Goal: Task Accomplishment & Management: Complete application form

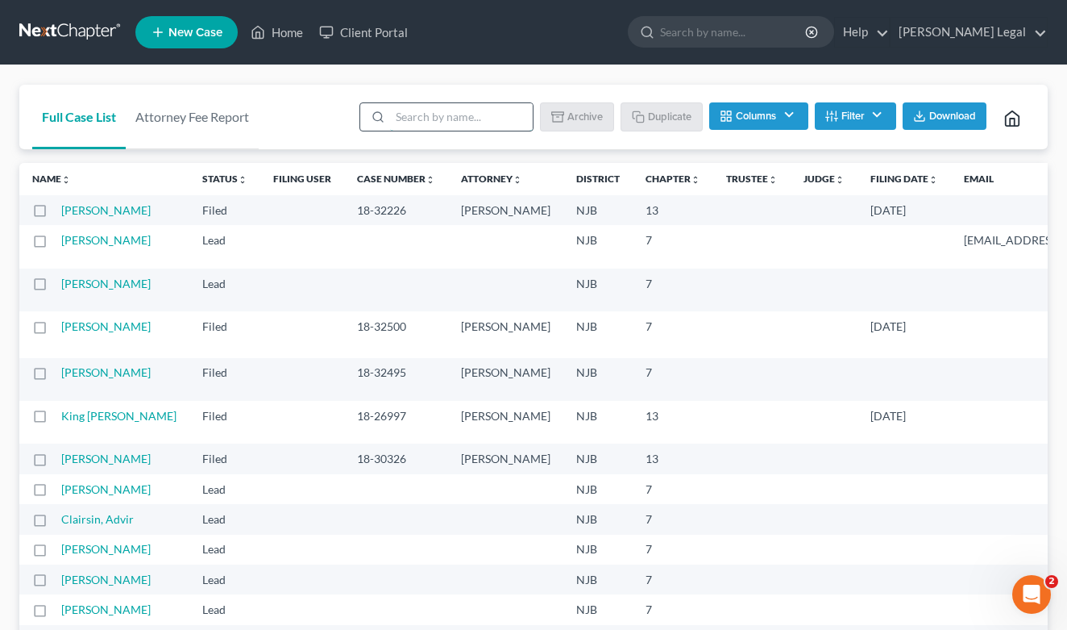
click at [414, 119] on input "search" at bounding box center [461, 116] width 143 height 27
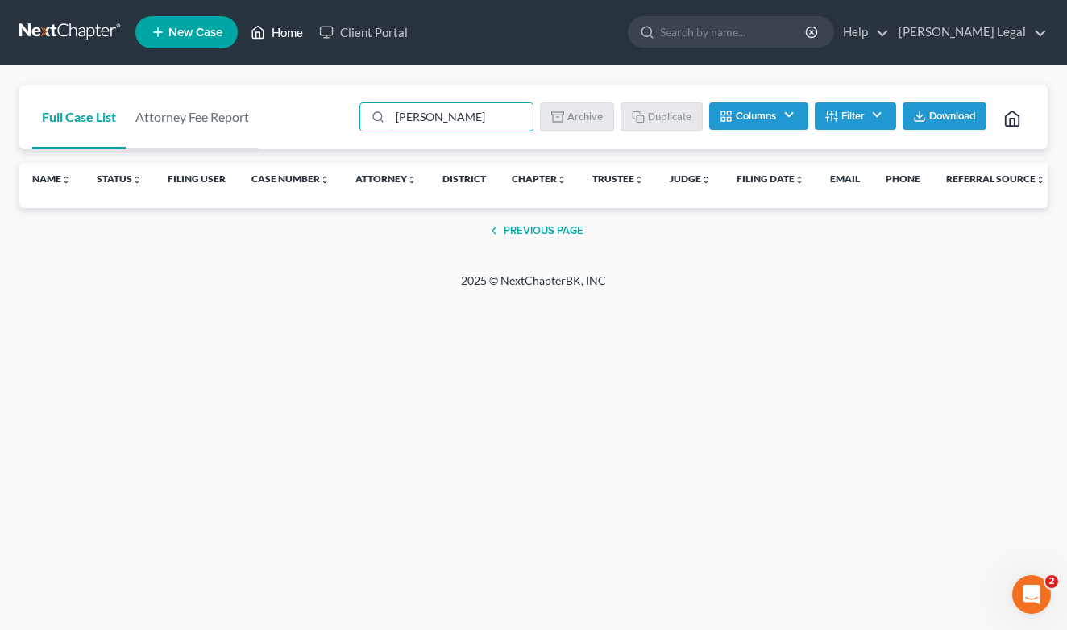
type input "[PERSON_NAME]"
click at [297, 31] on link "Home" at bounding box center [277, 32] width 69 height 29
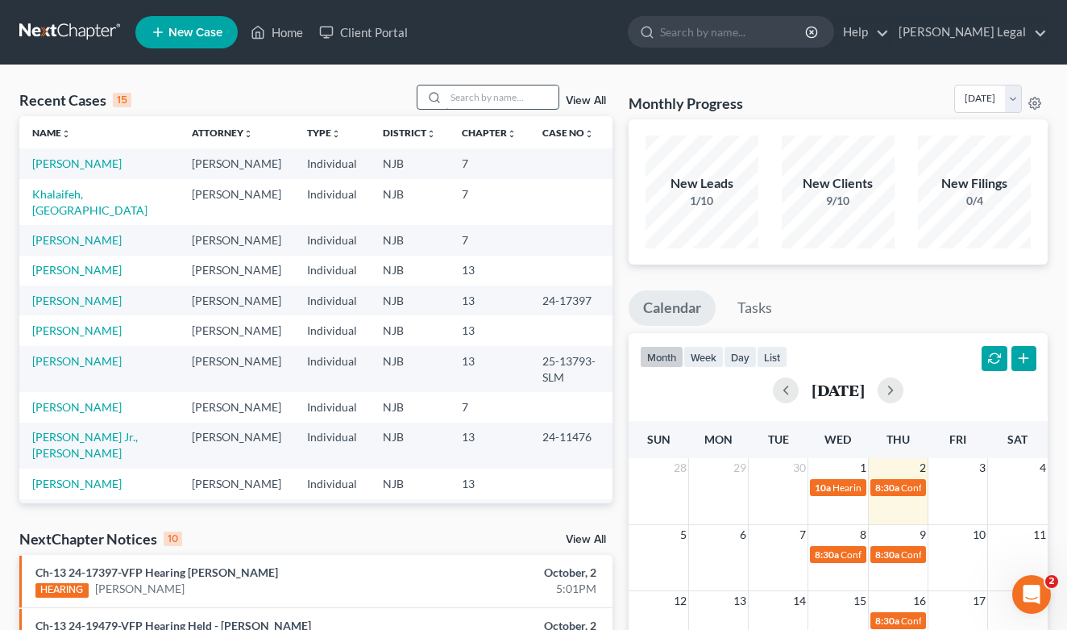
click at [498, 101] on input "search" at bounding box center [502, 96] width 113 height 23
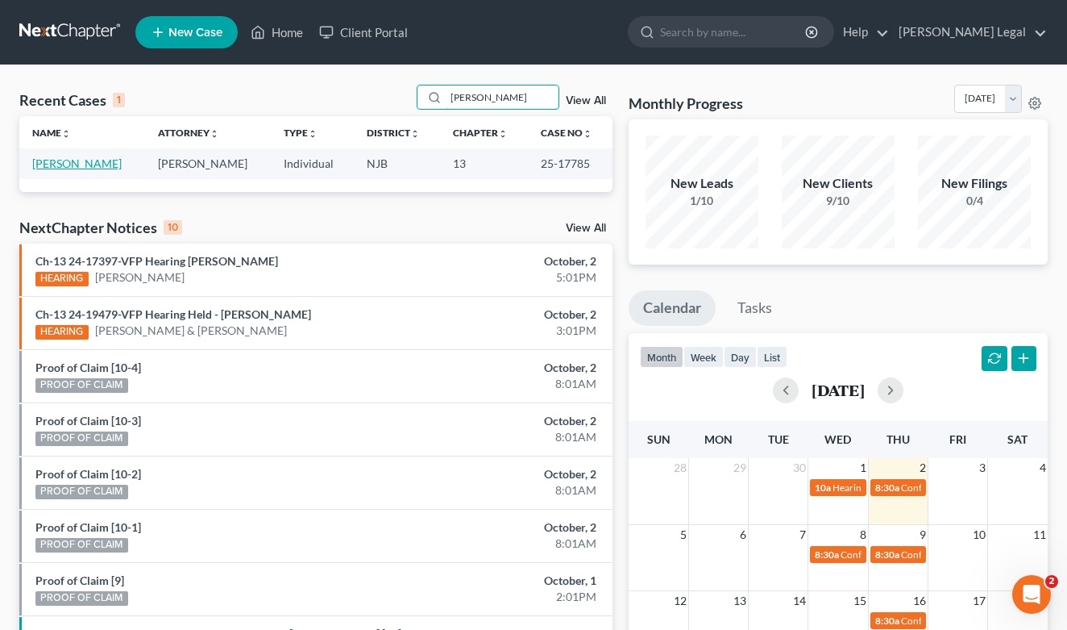
type input "[PERSON_NAME]"
click at [81, 160] on link "[PERSON_NAME]" at bounding box center [76, 163] width 89 height 14
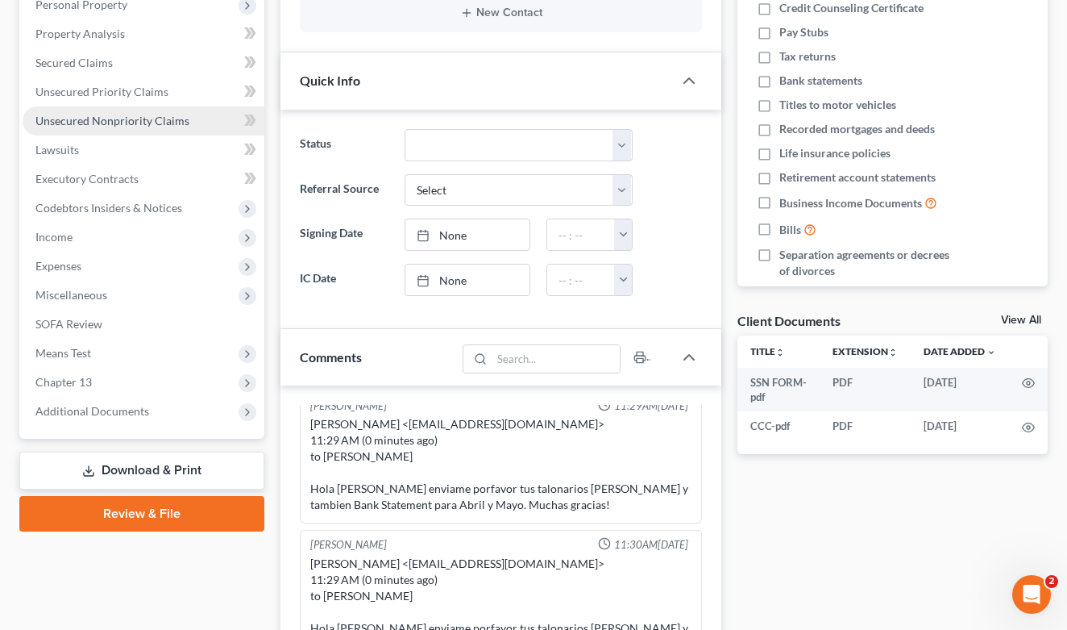
scroll to position [297, 0]
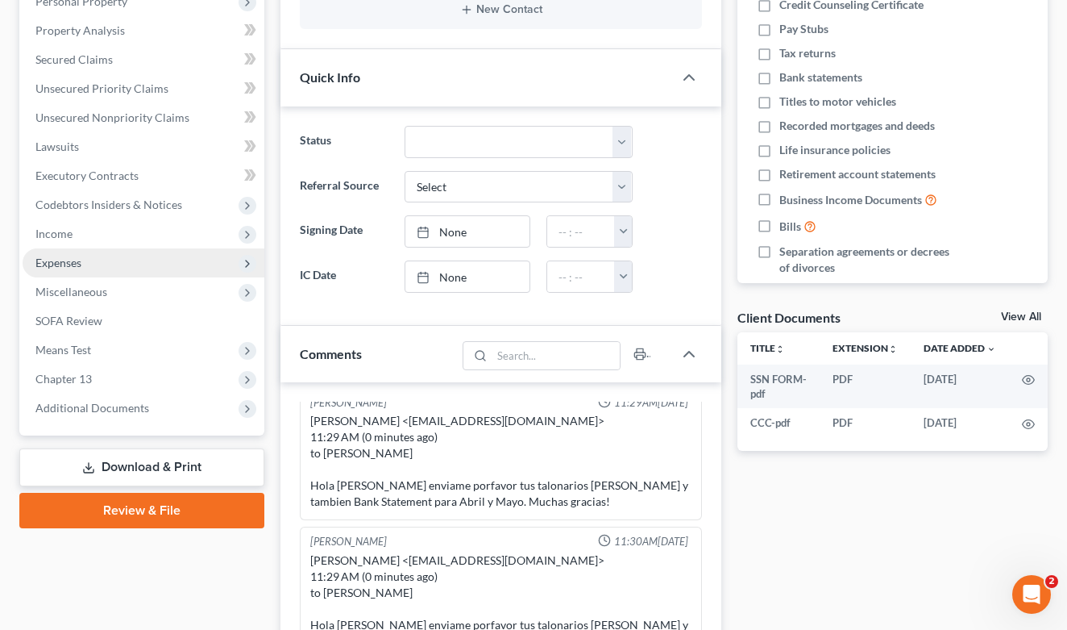
click at [91, 264] on span "Expenses" at bounding box center [144, 262] width 242 height 29
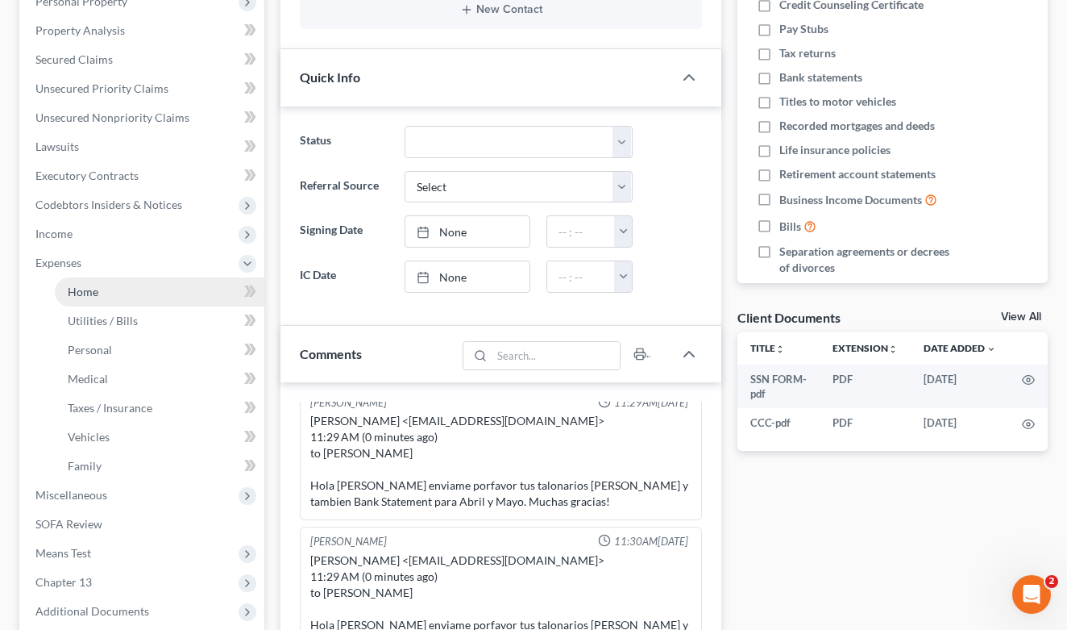
click at [107, 297] on link "Home" at bounding box center [160, 291] width 210 height 29
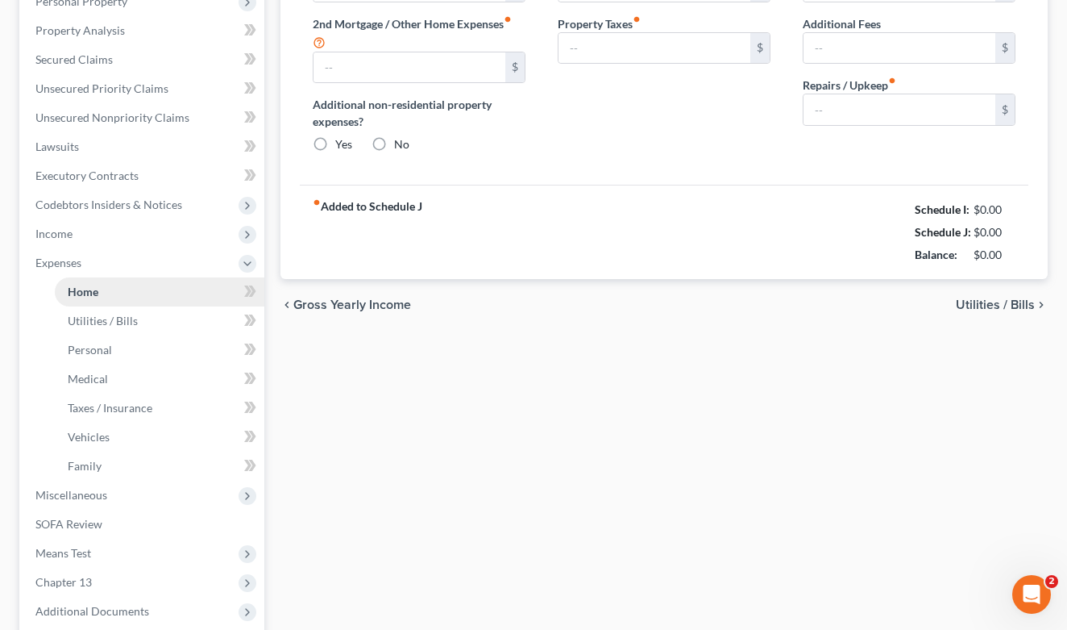
scroll to position [11, 0]
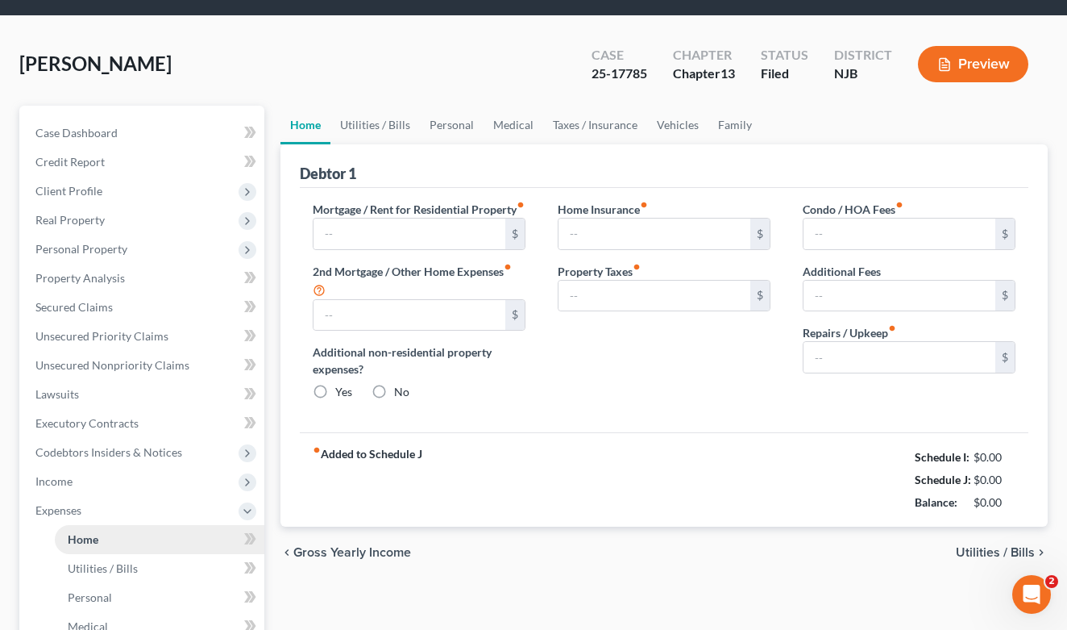
type input "1,610.00"
type input "0.00"
radio input "true"
type input "0.00"
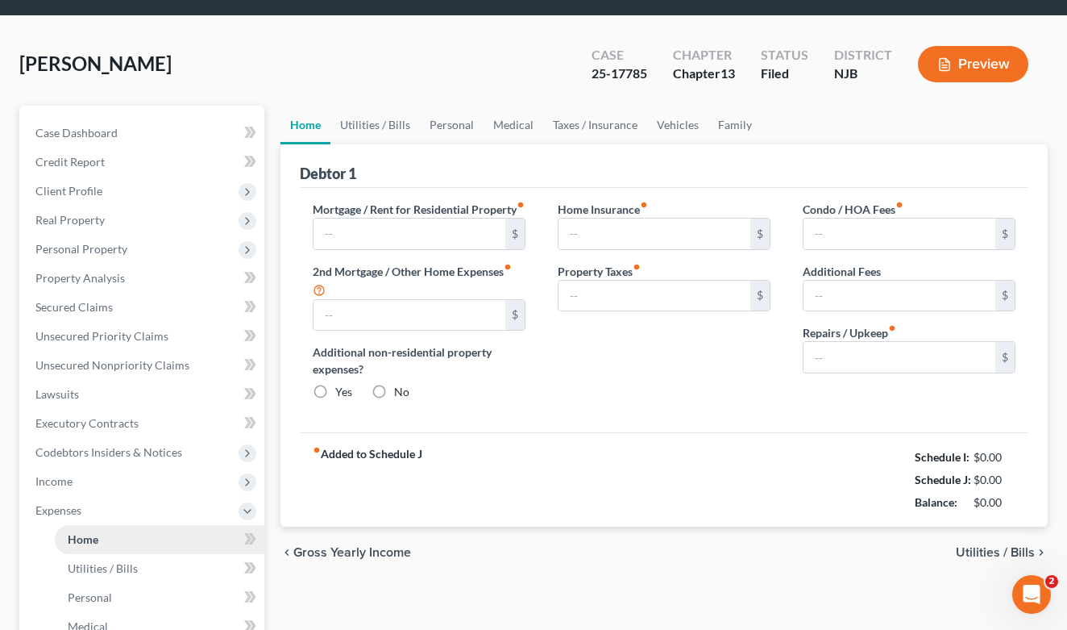
type input "0.00"
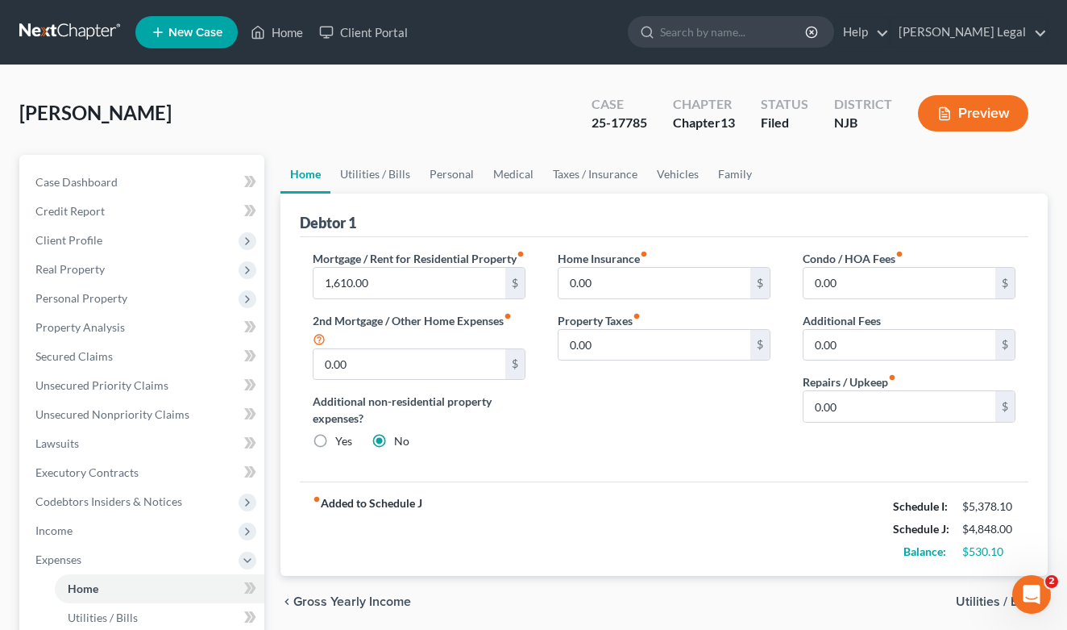
scroll to position [86, 0]
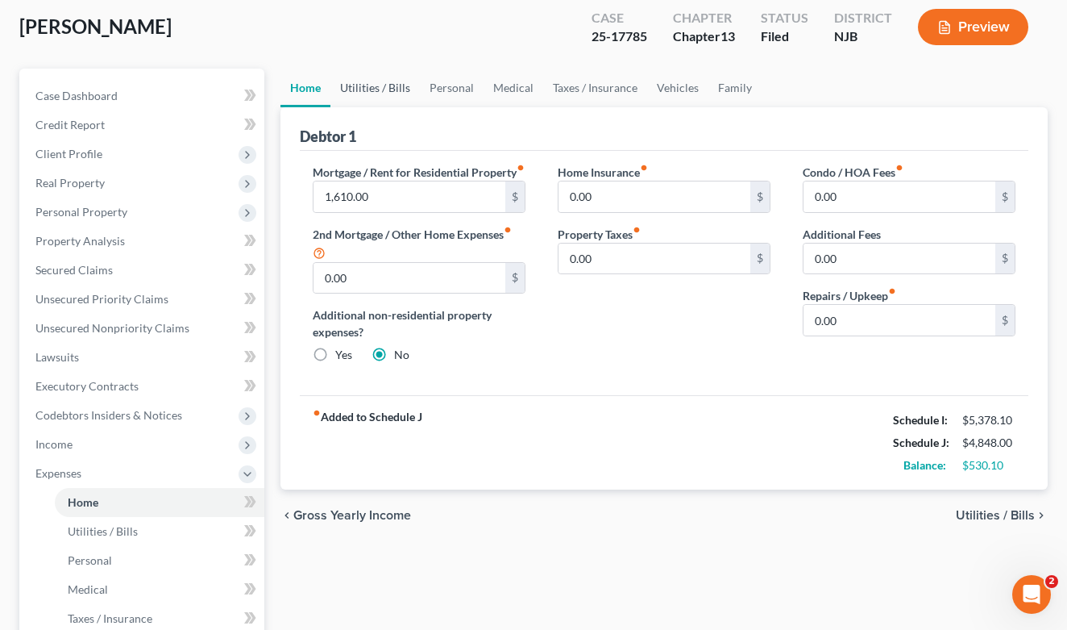
click at [390, 85] on link "Utilities / Bills" at bounding box center [374, 88] width 89 height 39
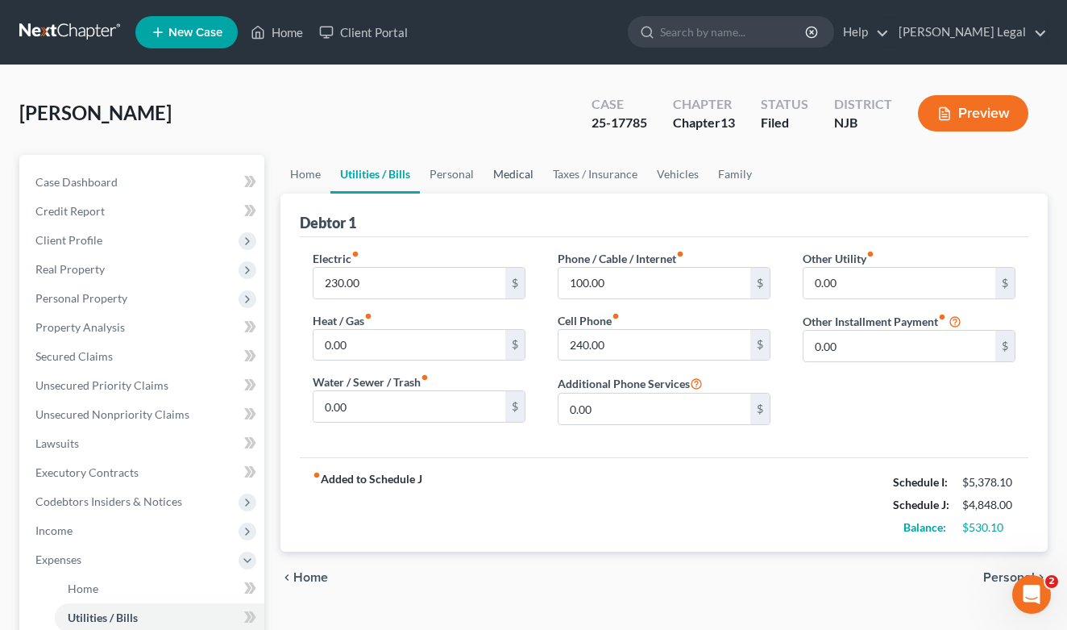
click at [509, 173] on link "Medical" at bounding box center [514, 174] width 60 height 39
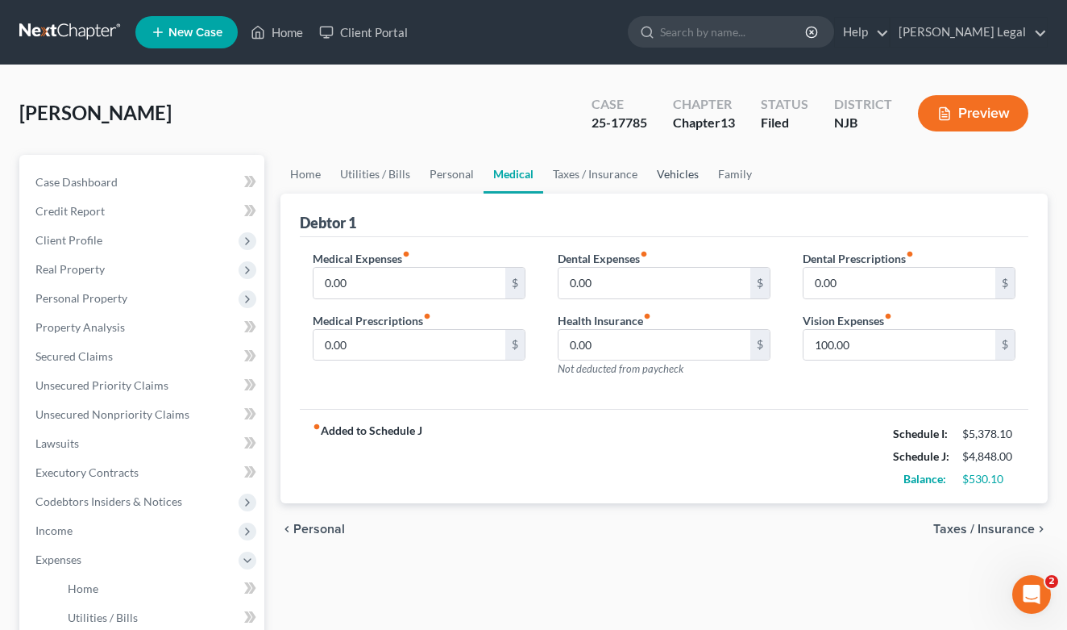
click at [663, 175] on link "Vehicles" at bounding box center [677, 174] width 61 height 39
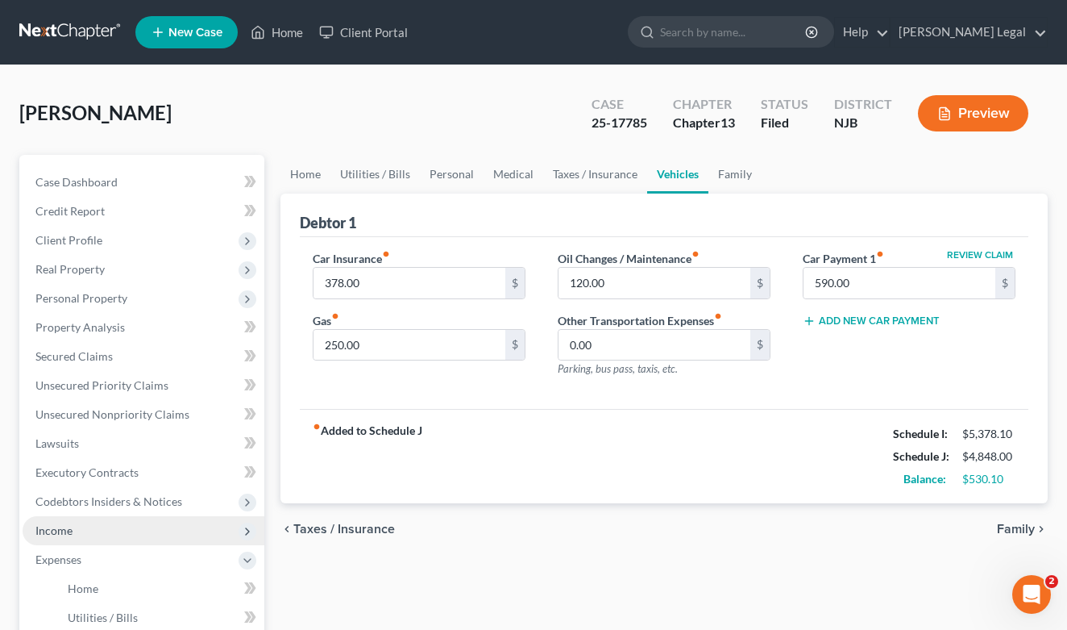
click at [61, 522] on span "Income" at bounding box center [144, 530] width 242 height 29
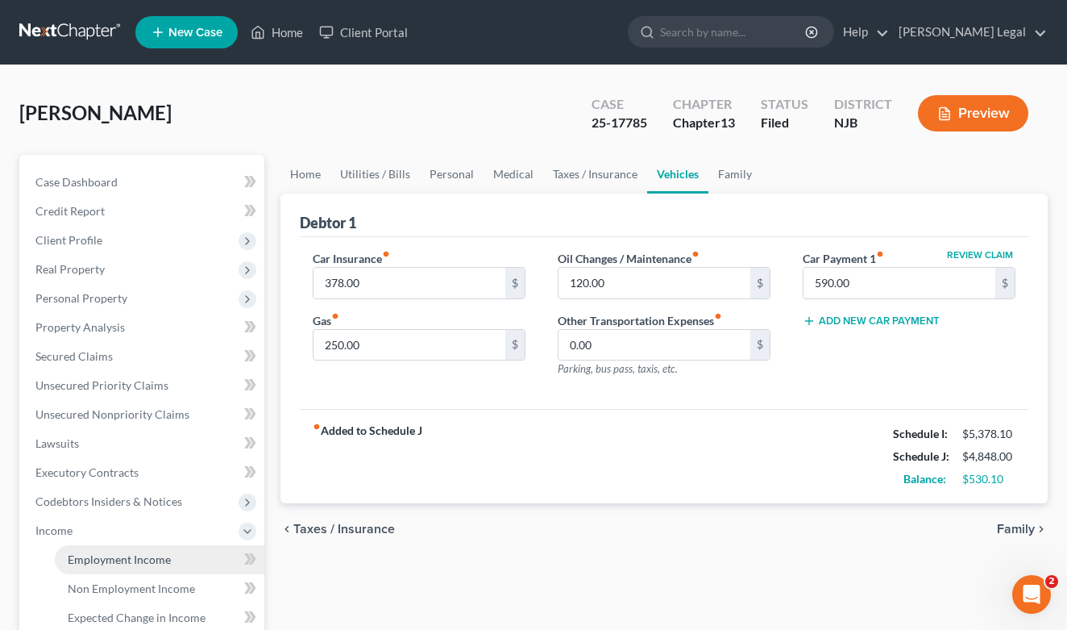
click at [135, 561] on span "Employment Income" at bounding box center [119, 559] width 103 height 14
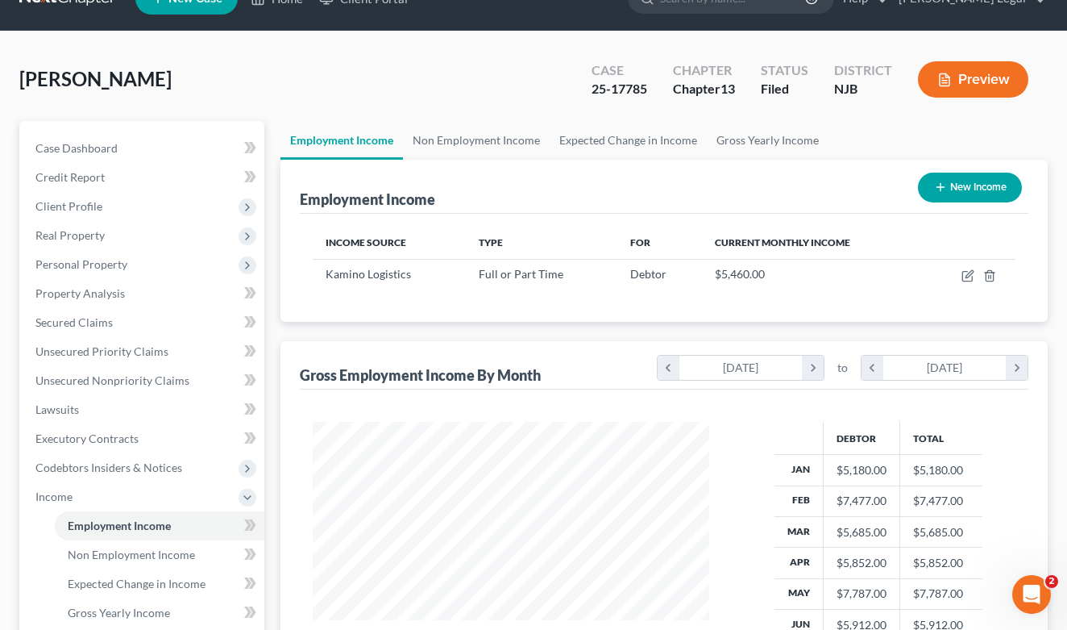
scroll to position [39, 0]
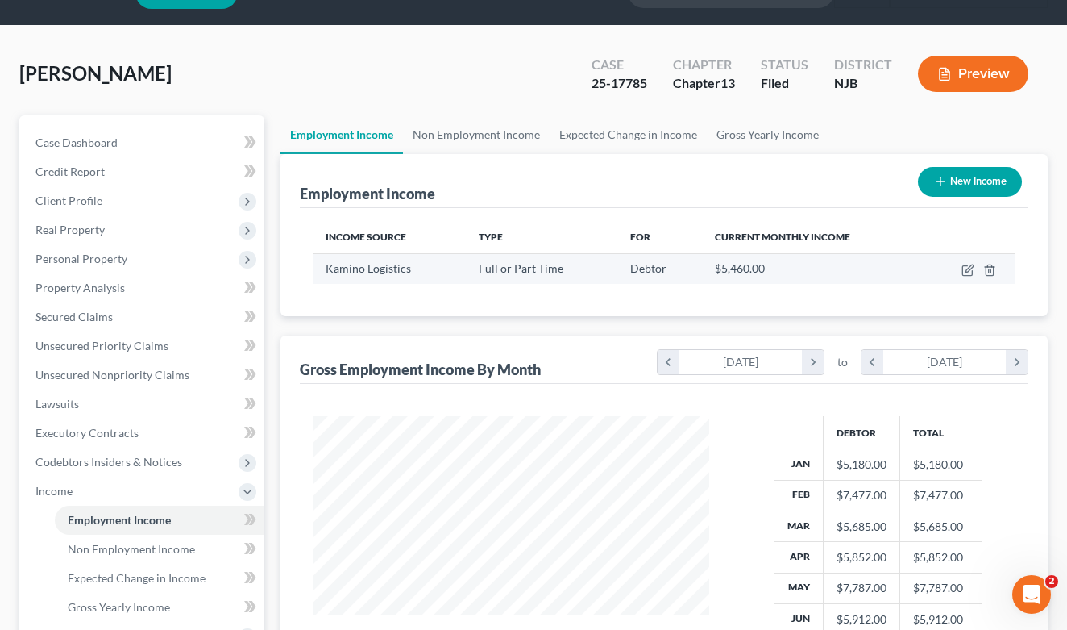
click at [964, 276] on td at bounding box center [970, 268] width 92 height 31
click at [969, 271] on icon "button" at bounding box center [969, 267] width 7 height 7
select select "0"
select select "33"
select select "3"
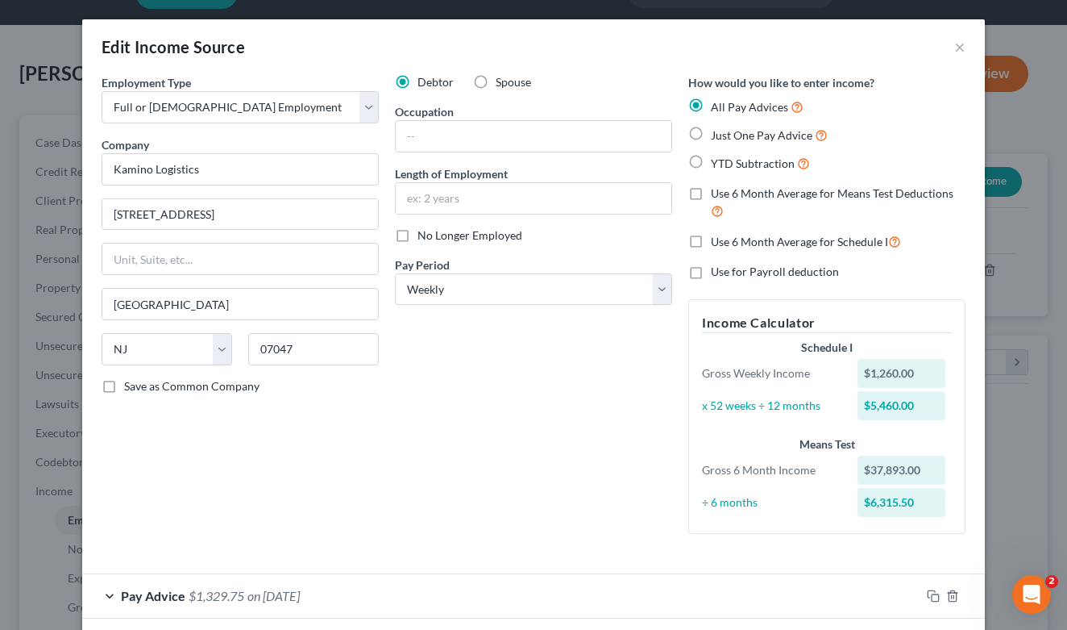
scroll to position [0, 0]
click at [955, 47] on button "×" at bounding box center [959, 46] width 11 height 19
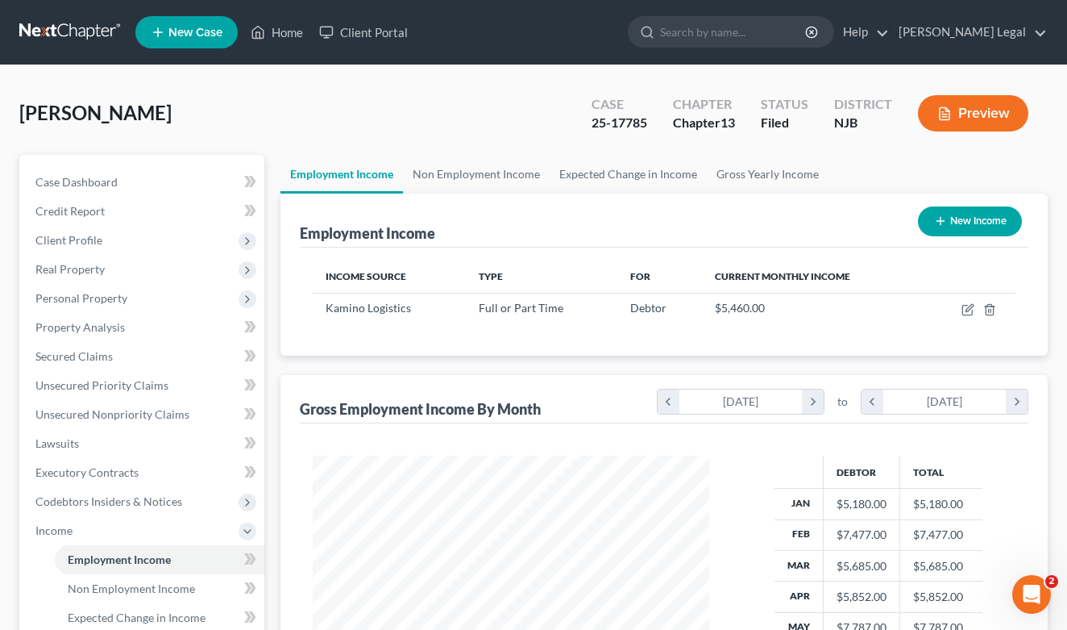
drag, startPoint x: 306, startPoint y: 272, endPoint x: 1000, endPoint y: 355, distance: 698.9
click at [1000, 355] on div "Income Source Type For Current Monthly Income Kamino Logistics Full or Part Tim…" at bounding box center [664, 301] width 729 height 108
click at [999, 349] on div "Income Source Type For Current Monthly Income Kamino Logistics Full or Part Tim…" at bounding box center [664, 301] width 729 height 108
drag, startPoint x: 999, startPoint y: 349, endPoint x: 283, endPoint y: 228, distance: 725.9
click at [283, 228] on div "Employment Income New Income Income Source Type For Current Monthly Income Kami…" at bounding box center [664, 274] width 767 height 162
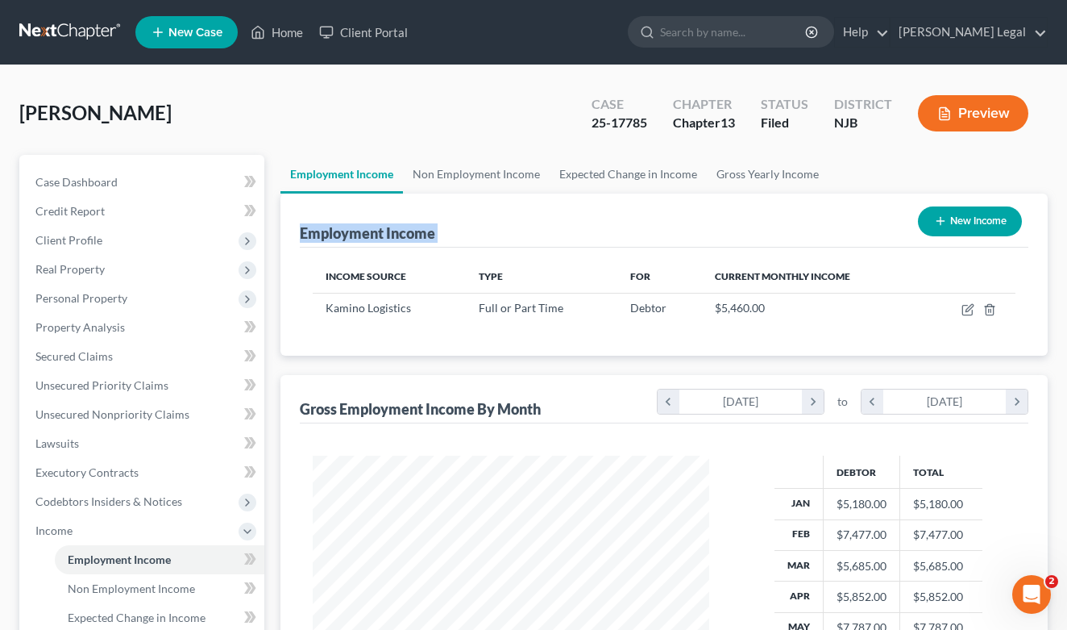
click at [289, 363] on div "Employment Income New Income Income Source Type For Current Monthly Income Kami…" at bounding box center [664, 488] width 767 height 590
click at [275, 363] on div "Employment Income Non Employment Income Expected Change in Income Gross Yearly …" at bounding box center [664, 548] width 784 height 786
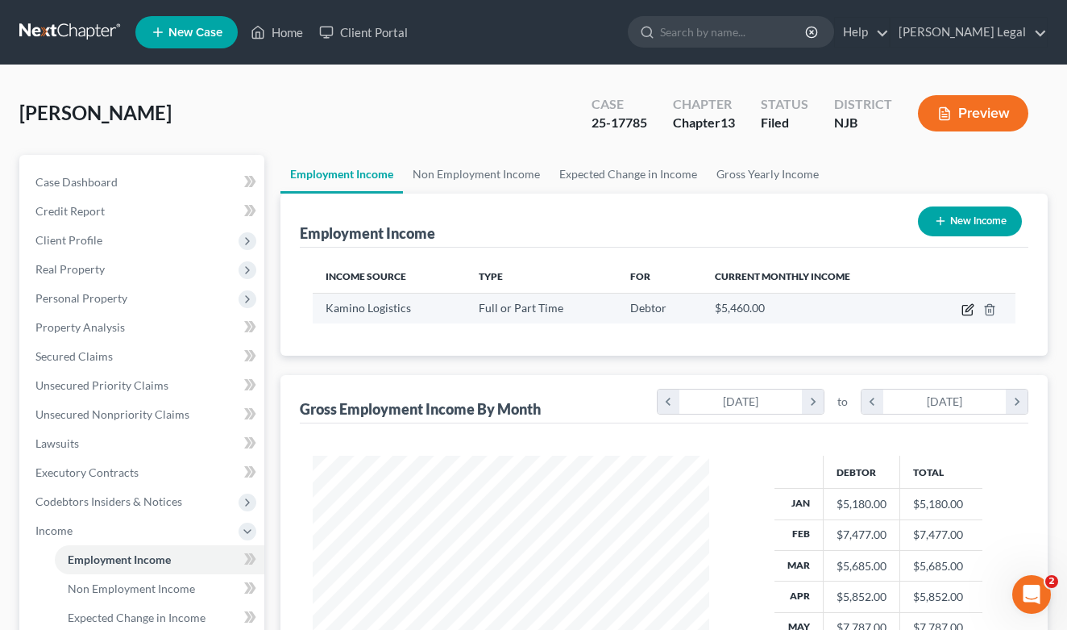
click at [969, 312] on icon "button" at bounding box center [968, 309] width 13 height 13
select select "0"
select select "33"
select select "3"
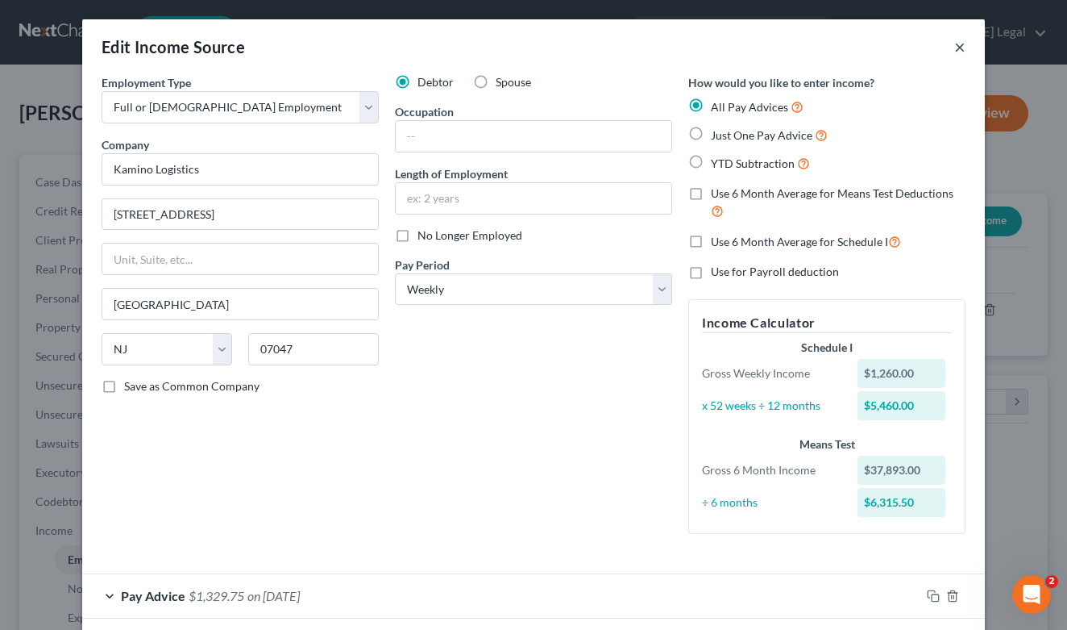
click at [963, 50] on button "×" at bounding box center [959, 46] width 11 height 19
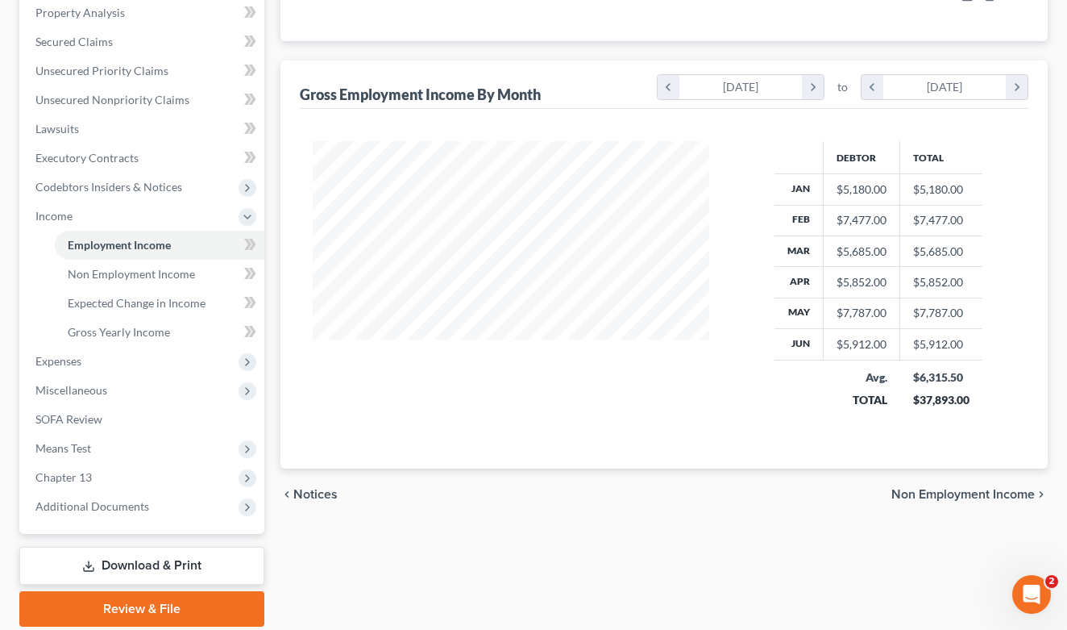
scroll to position [318, 0]
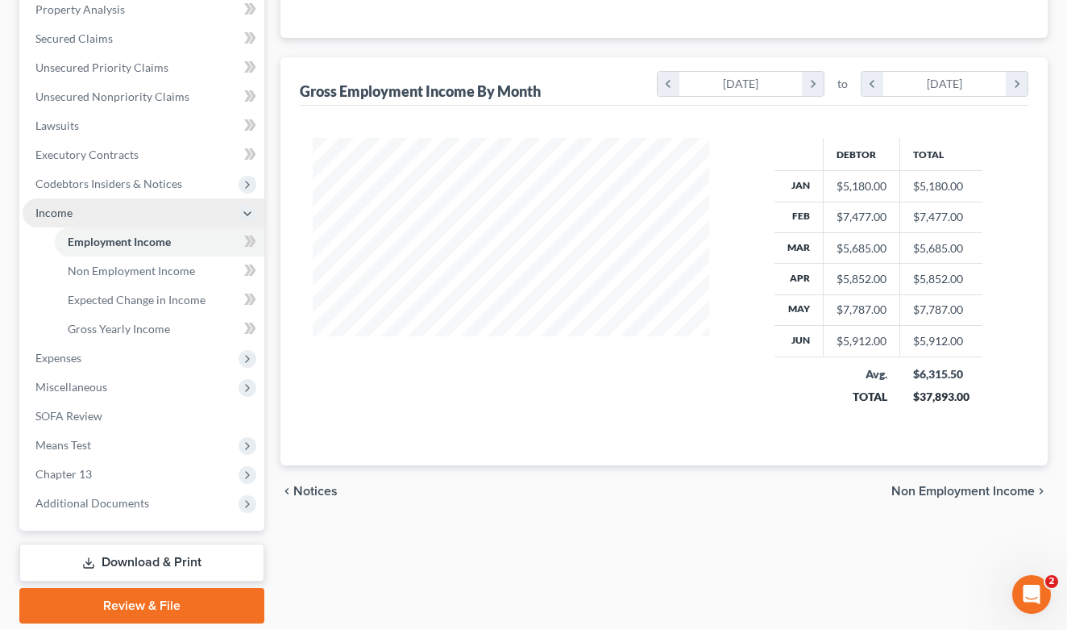
click at [249, 211] on icon at bounding box center [247, 213] width 13 height 13
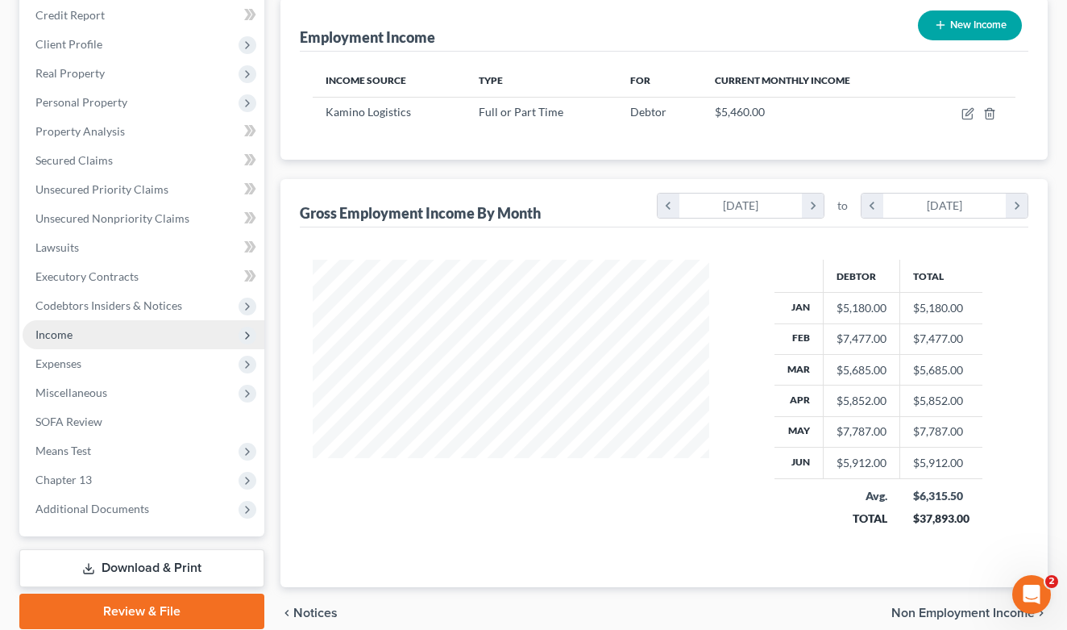
scroll to position [209, 0]
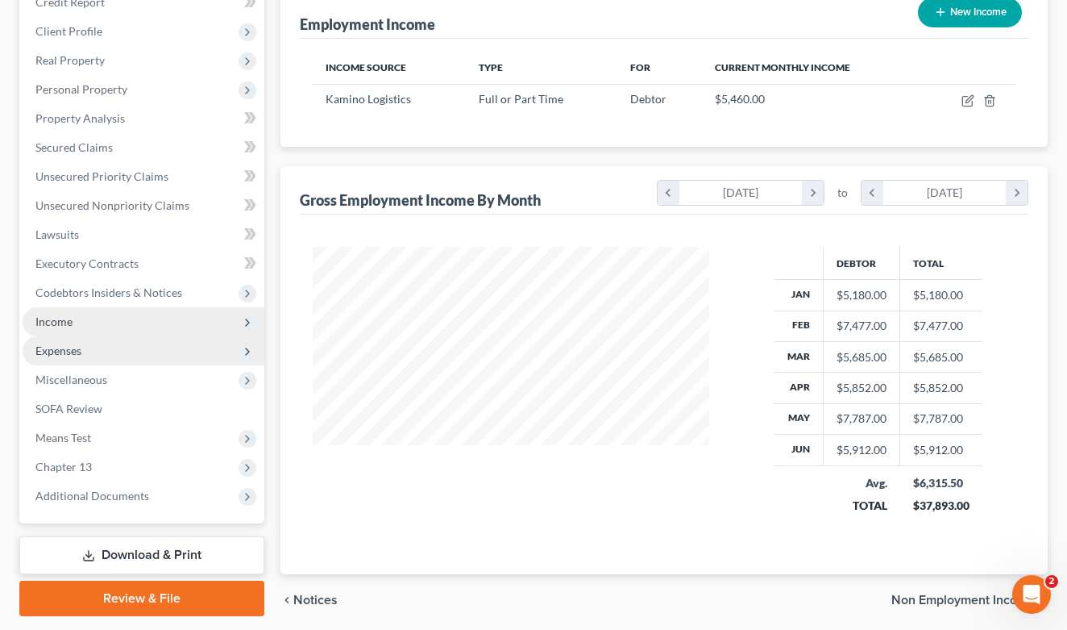
click at [49, 361] on span "Expenses" at bounding box center [144, 350] width 242 height 29
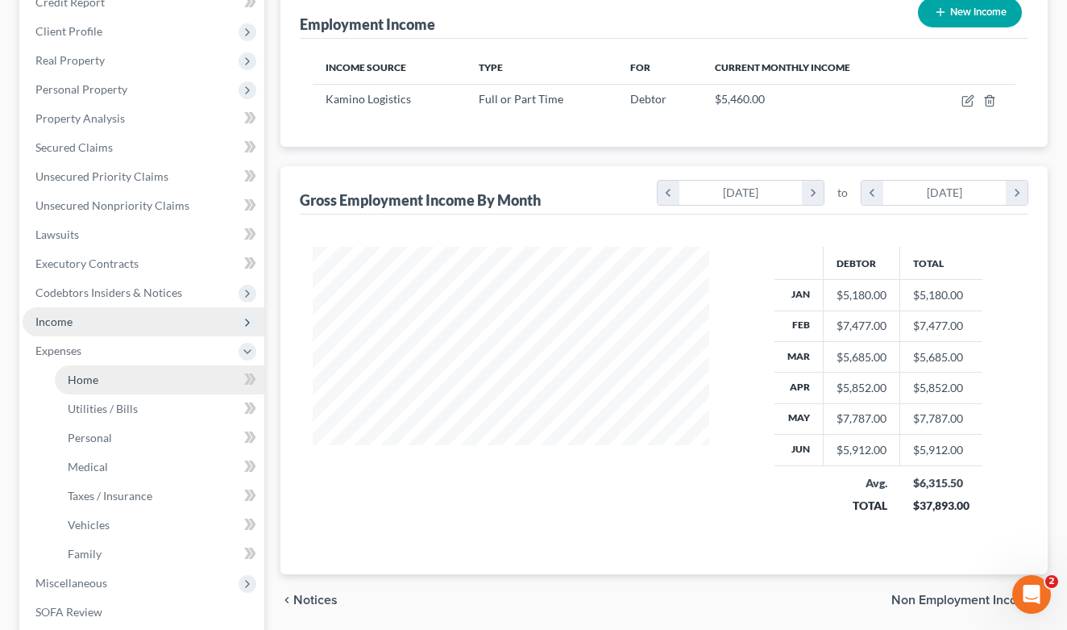
click at [118, 381] on link "Home" at bounding box center [160, 379] width 210 height 29
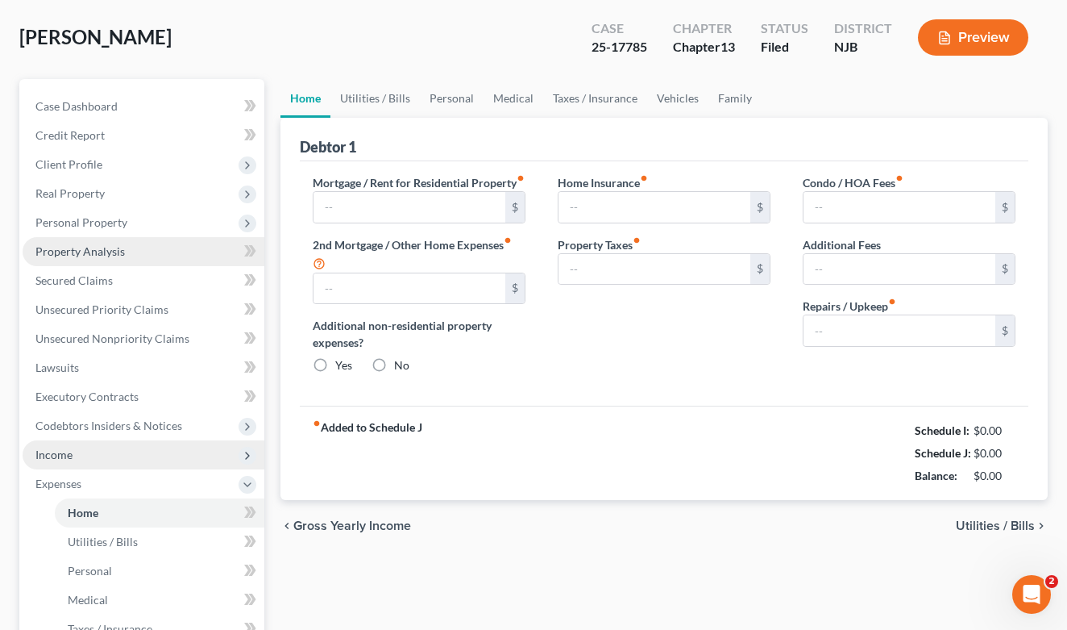
type input "1,610.00"
type input "0.00"
radio input "true"
type input "0.00"
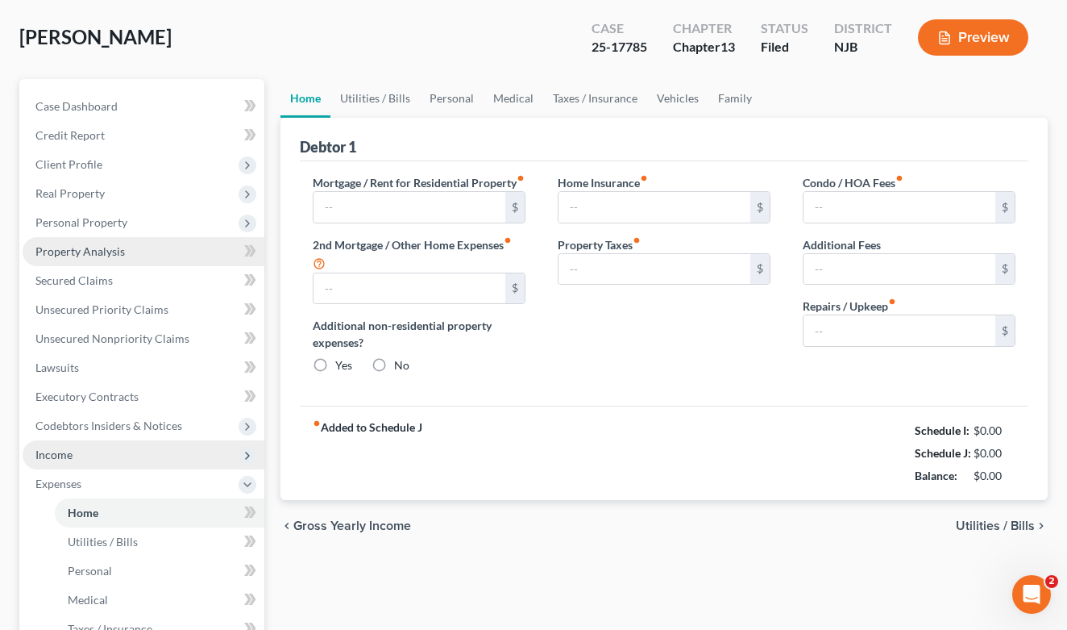
type input "0.00"
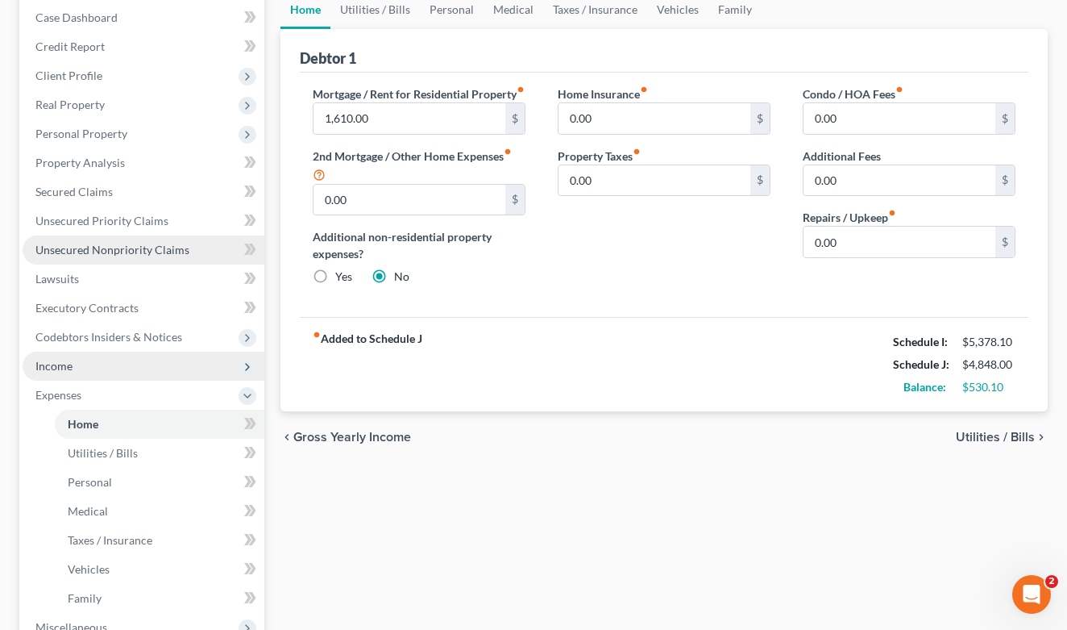
scroll to position [168, 0]
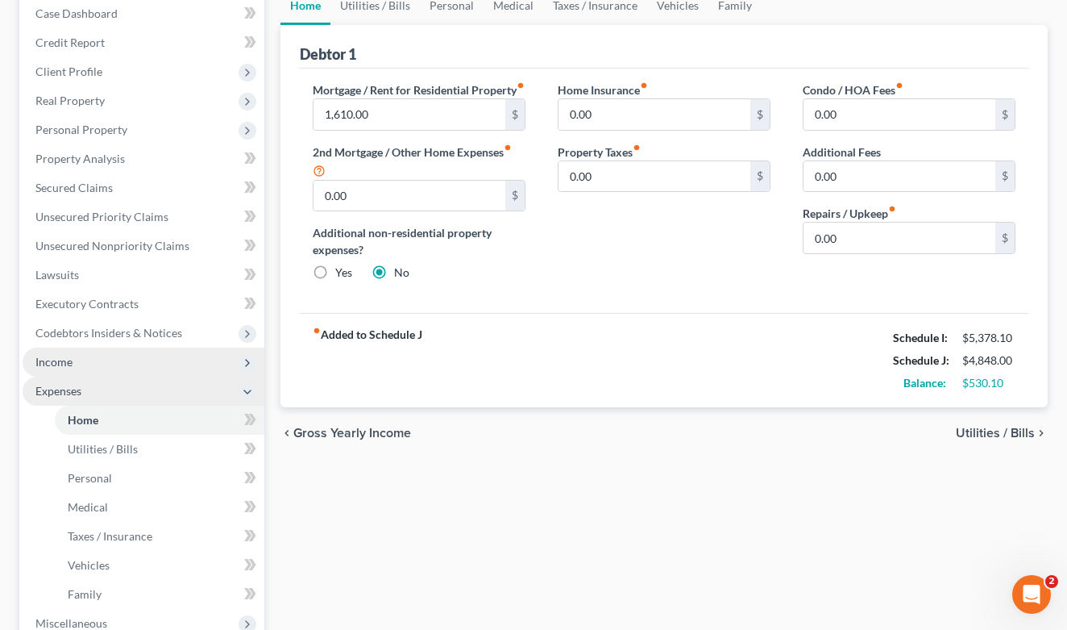
click at [244, 388] on icon at bounding box center [247, 391] width 13 height 13
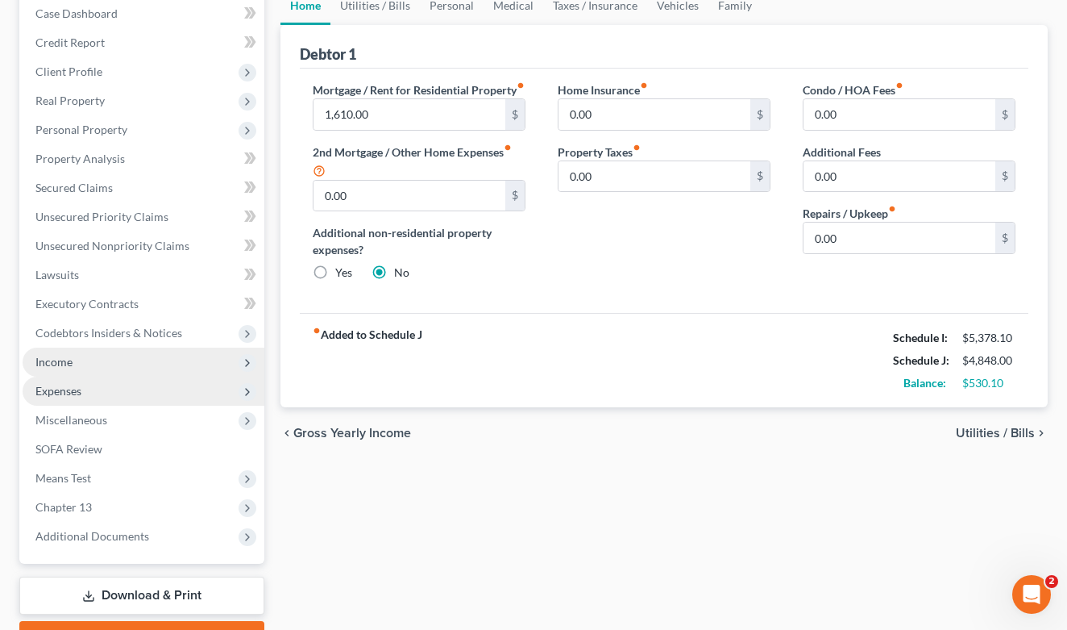
click at [244, 388] on icon at bounding box center [247, 391] width 13 height 13
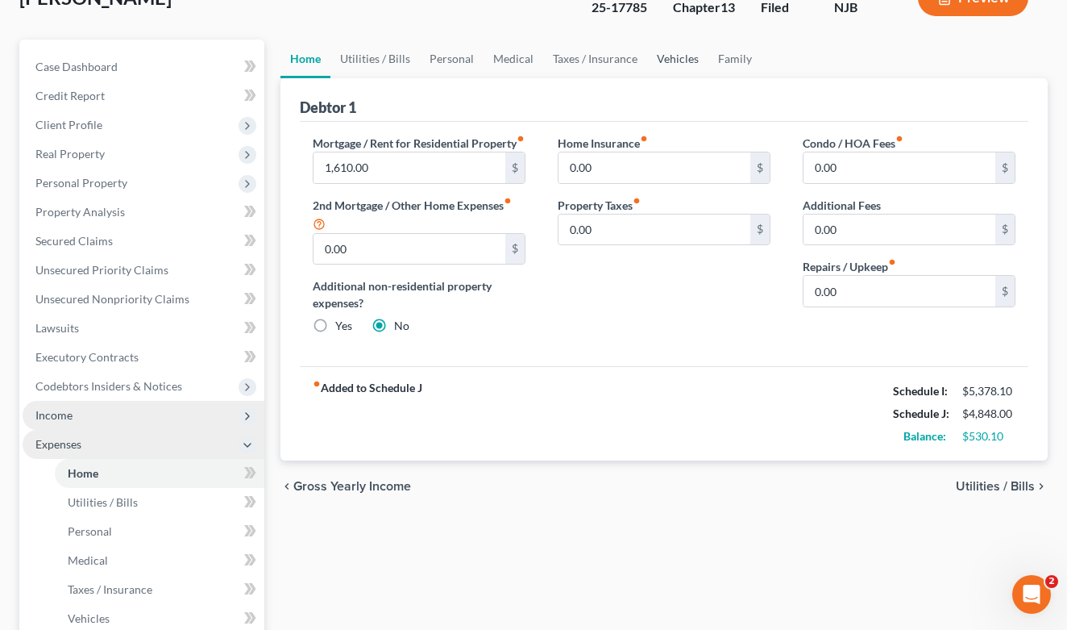
click at [671, 52] on link "Vehicles" at bounding box center [677, 58] width 61 height 39
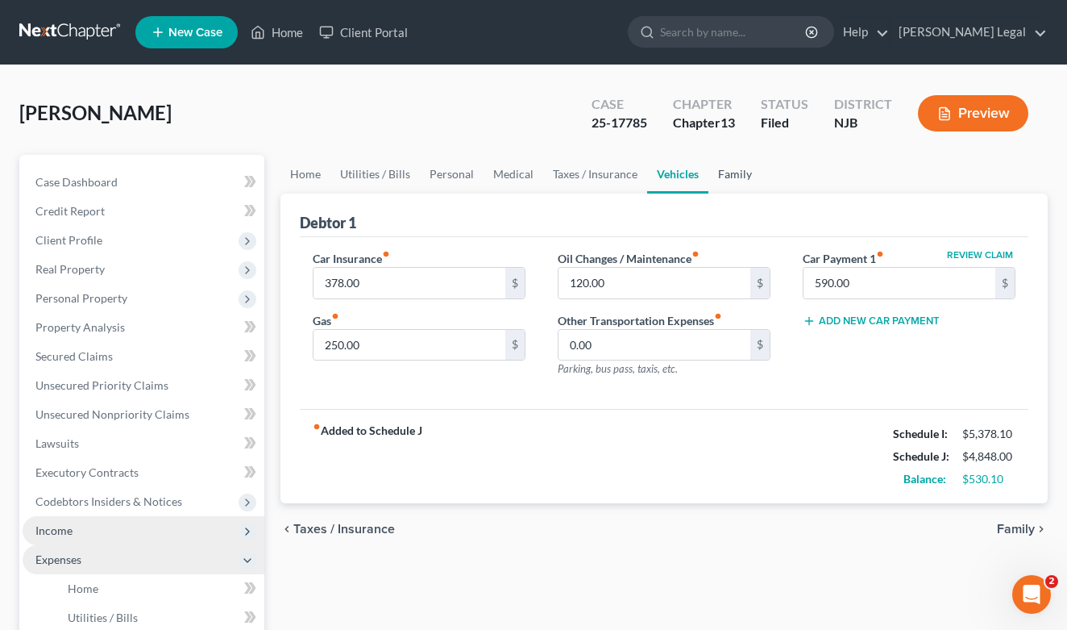
click at [728, 179] on link "Family" at bounding box center [735, 174] width 53 height 39
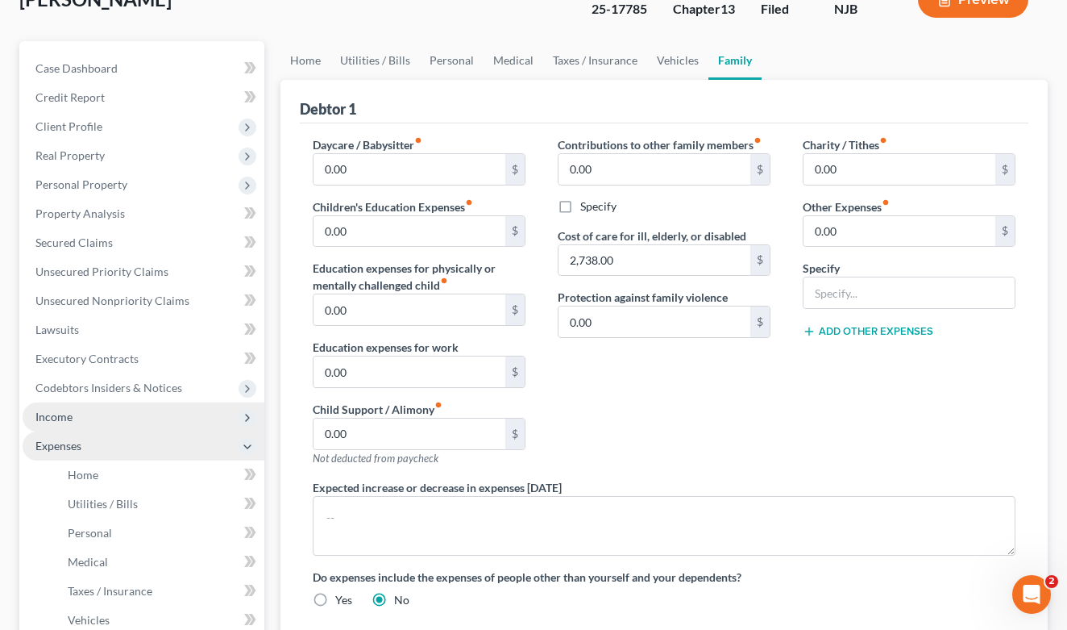
scroll to position [116, 0]
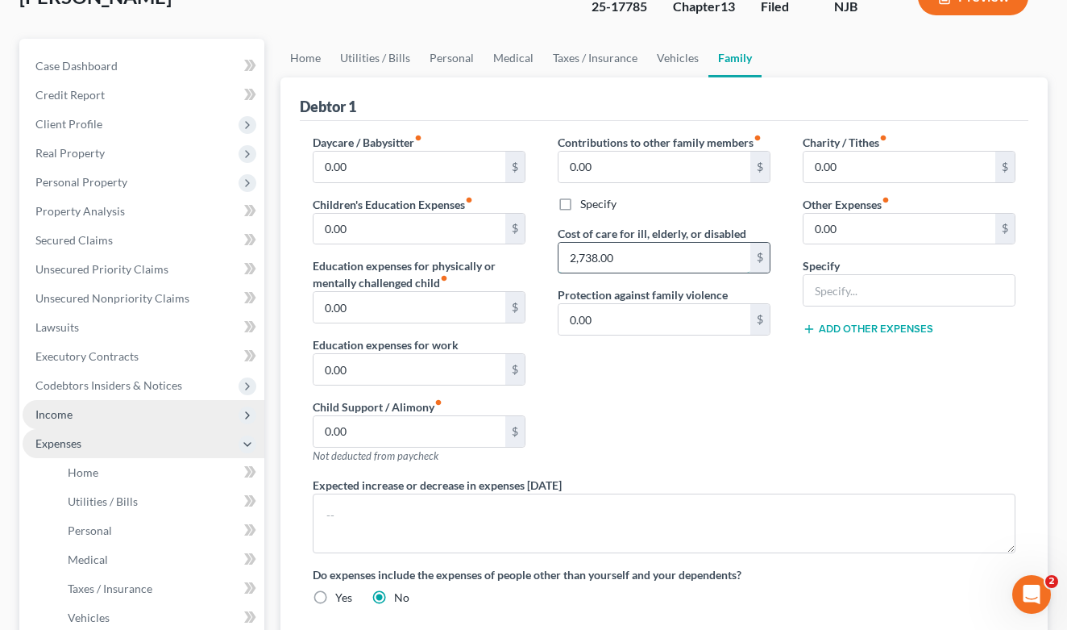
click at [653, 265] on input "2,738.00" at bounding box center [655, 258] width 192 height 31
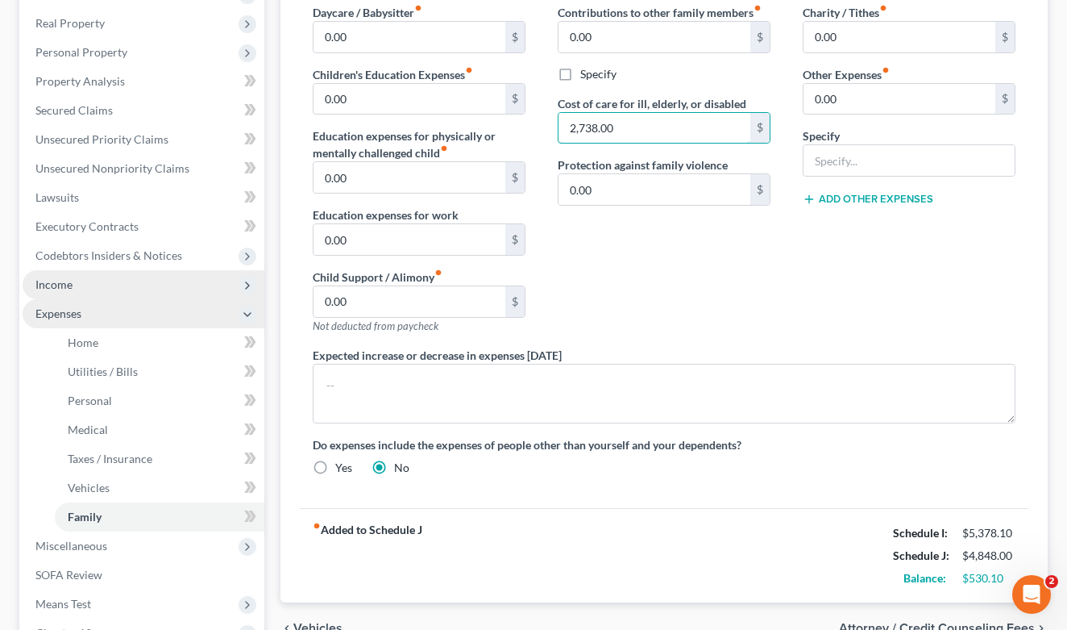
scroll to position [263, 0]
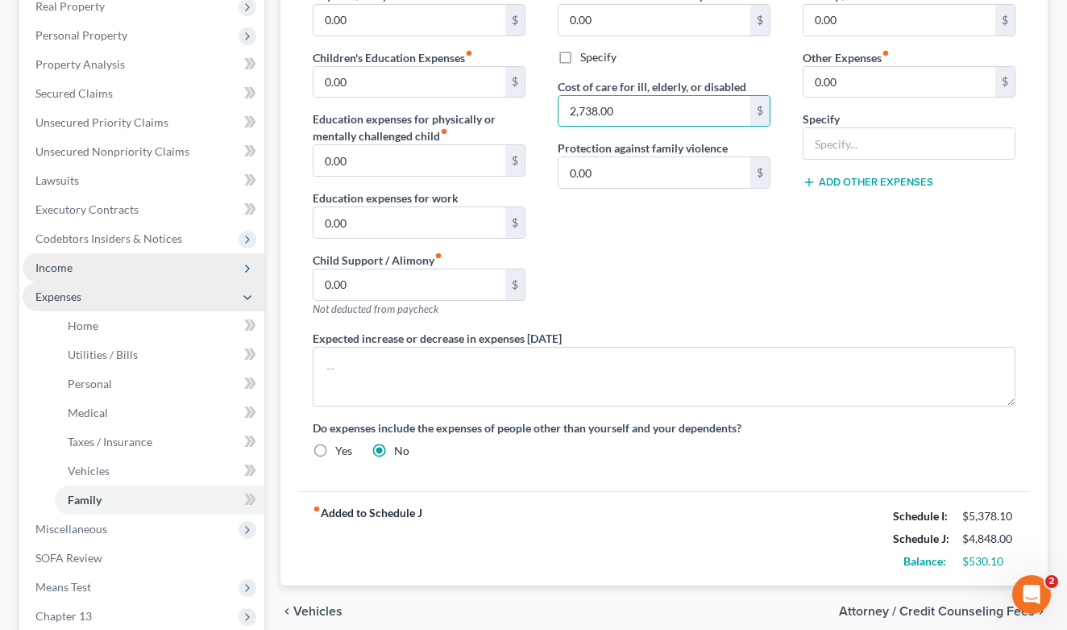
click at [713, 530] on div "fiber_manual_record Added to Schedule J Schedule I: $5,378.10 Schedule J: $4,84…" at bounding box center [664, 538] width 729 height 94
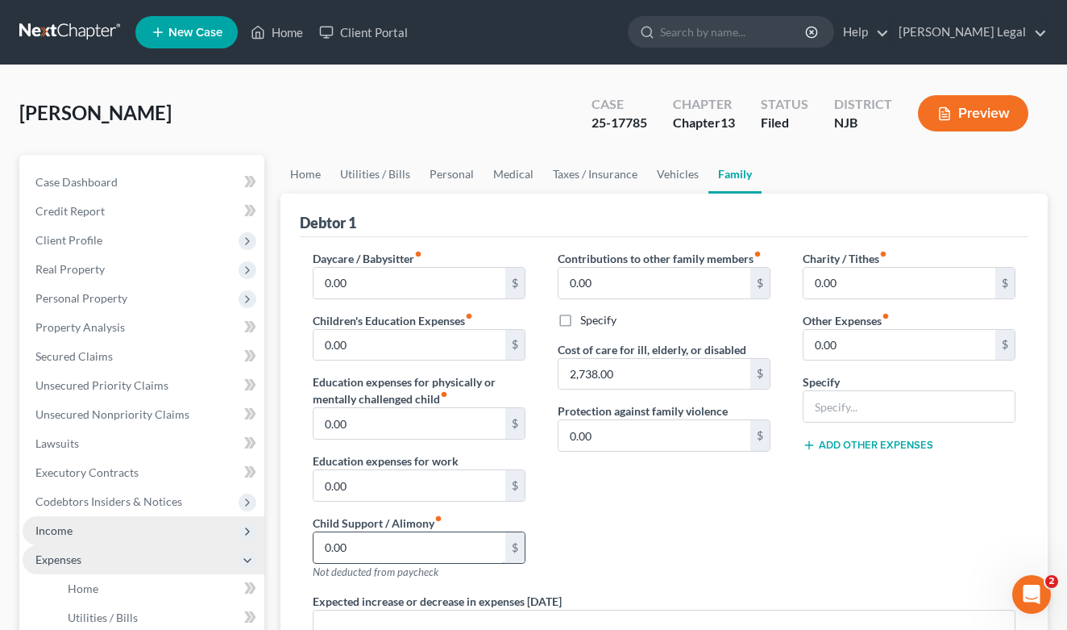
scroll to position [0, 0]
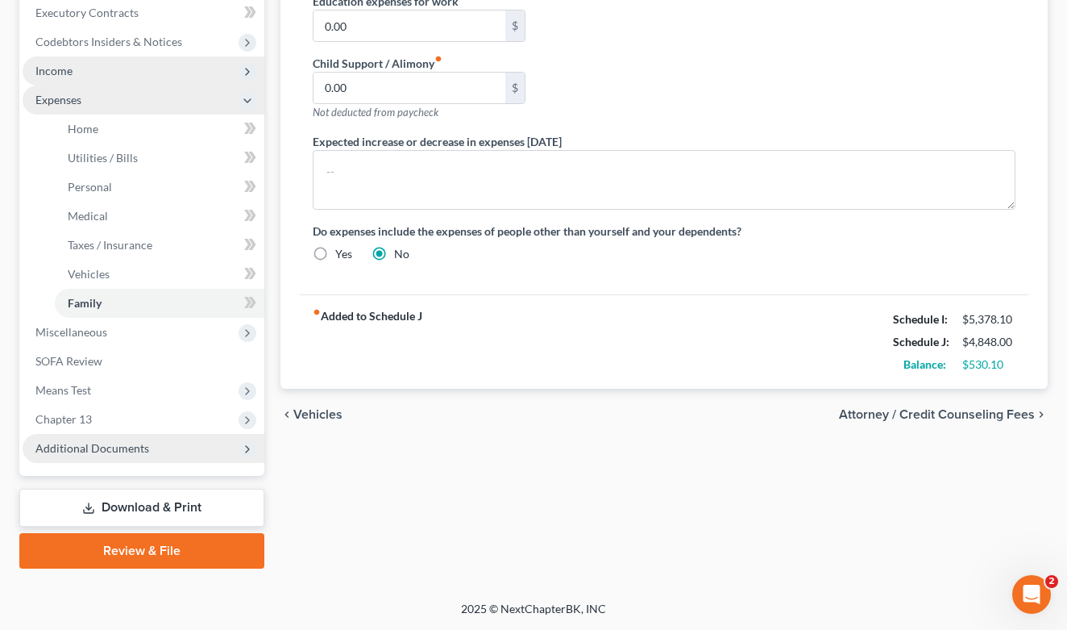
click at [111, 447] on span "Additional Documents" at bounding box center [92, 448] width 114 height 14
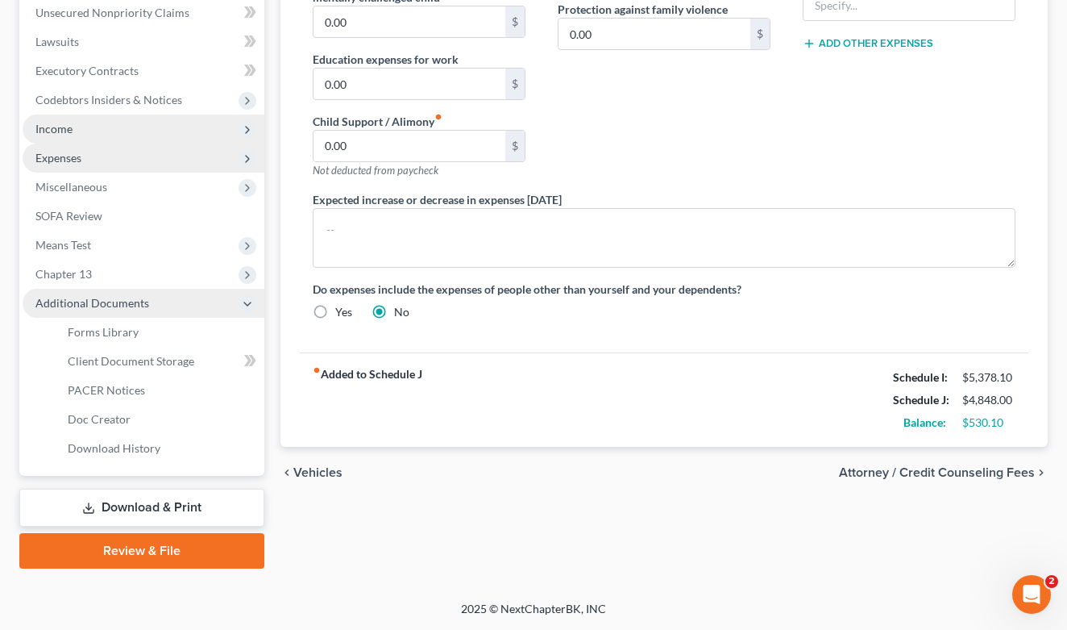
scroll to position [401, 0]
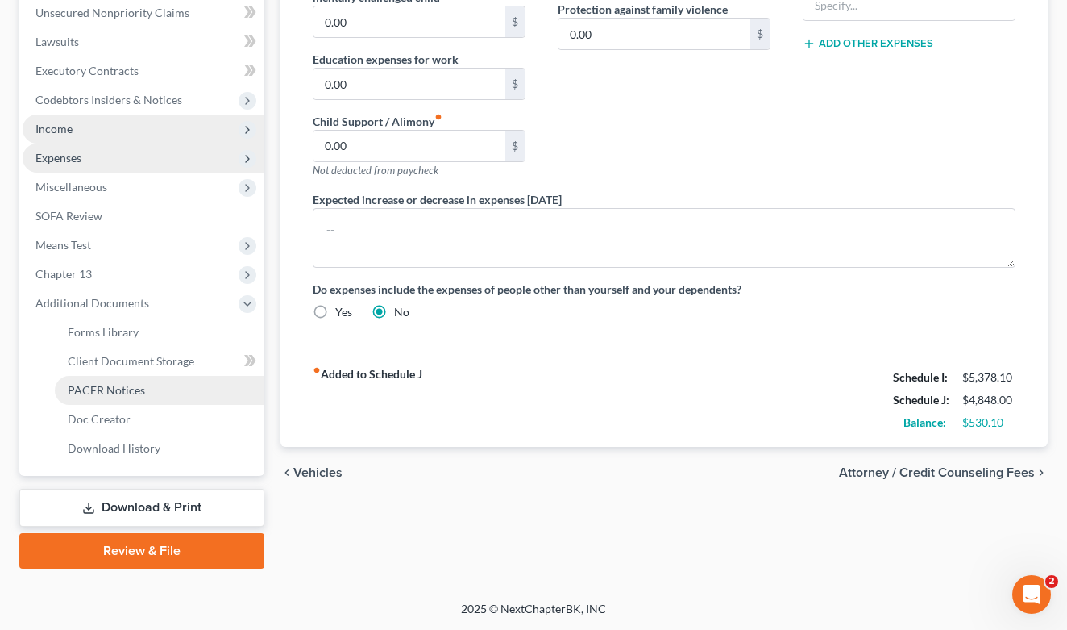
click at [117, 388] on span "PACER Notices" at bounding box center [106, 390] width 77 height 14
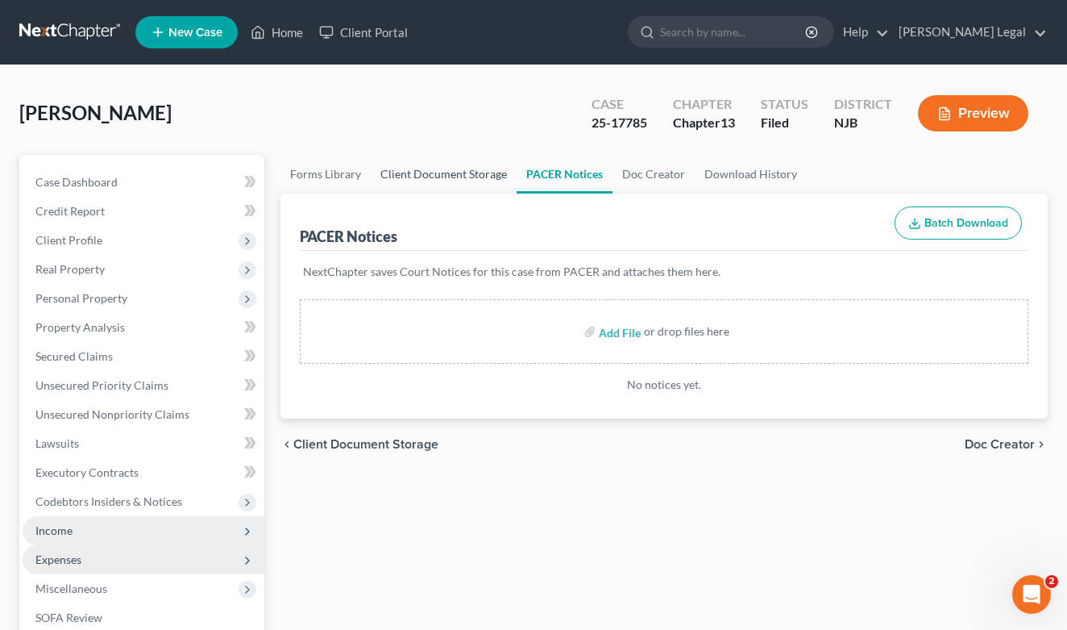
click at [430, 175] on link "Client Document Storage" at bounding box center [444, 174] width 146 height 39
select select "9"
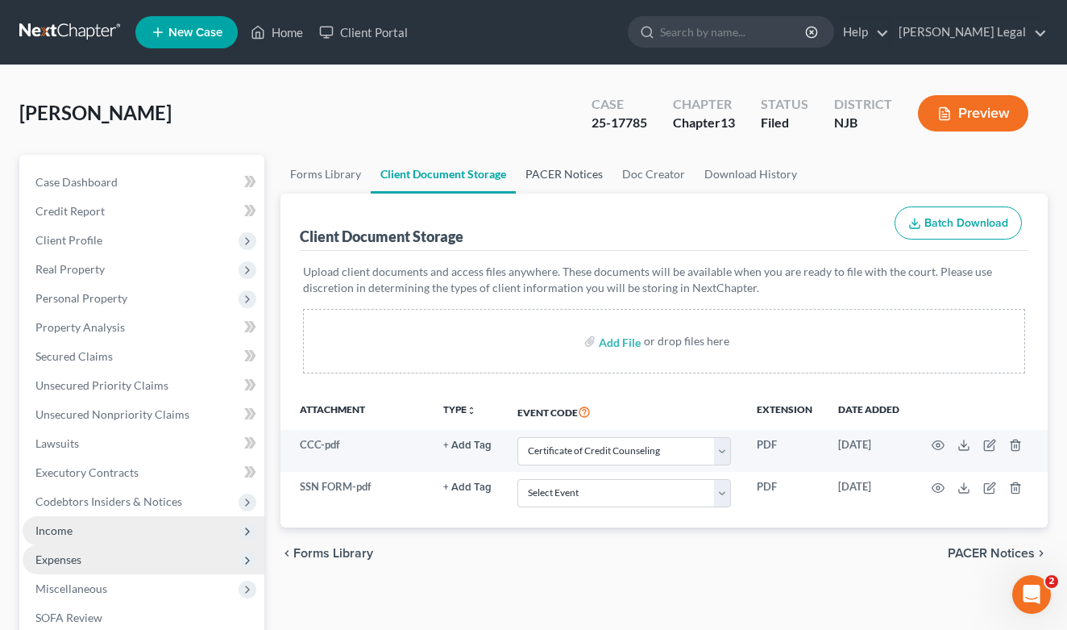
click at [563, 180] on link "PACER Notices" at bounding box center [564, 174] width 97 height 39
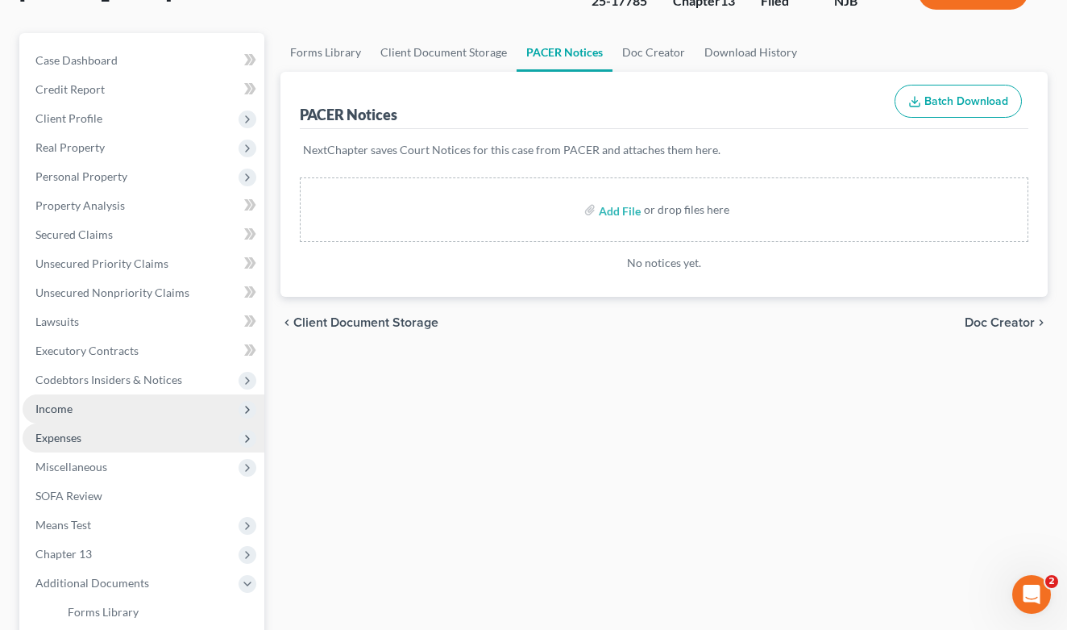
scroll to position [125, 0]
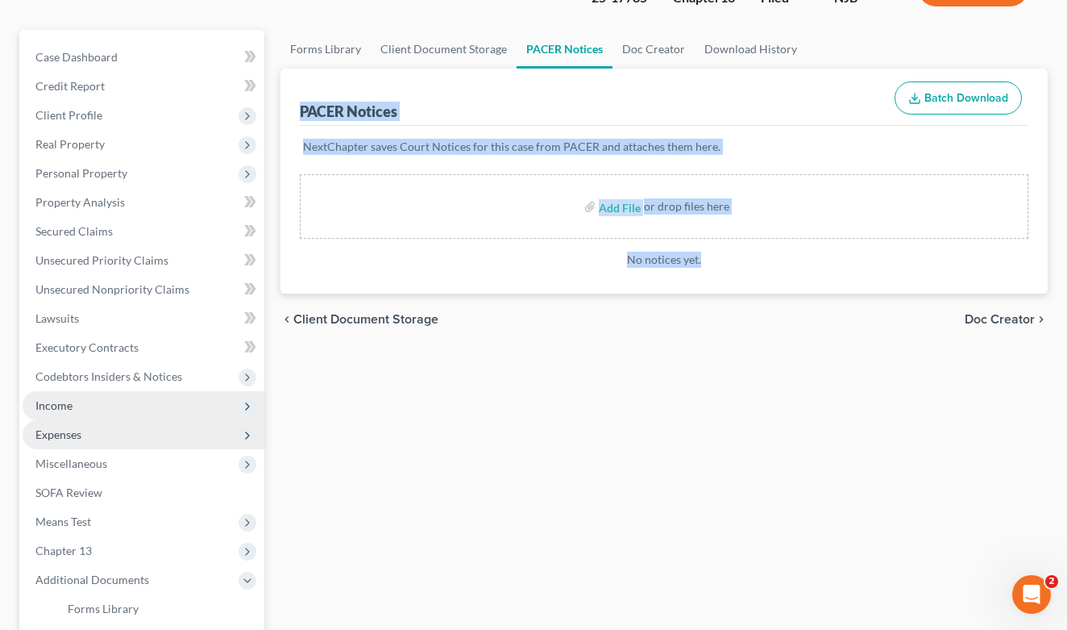
drag, startPoint x: 734, startPoint y: 273, endPoint x: 297, endPoint y: 85, distance: 476.3
click at [297, 85] on div "PACER Notices Batch Download NextChapter saves Court Notices for this case from…" at bounding box center [664, 182] width 767 height 226
click at [283, 111] on div "PACER Notices Batch Download NextChapter saves Court Notices for this case from…" at bounding box center [664, 182] width 767 height 226
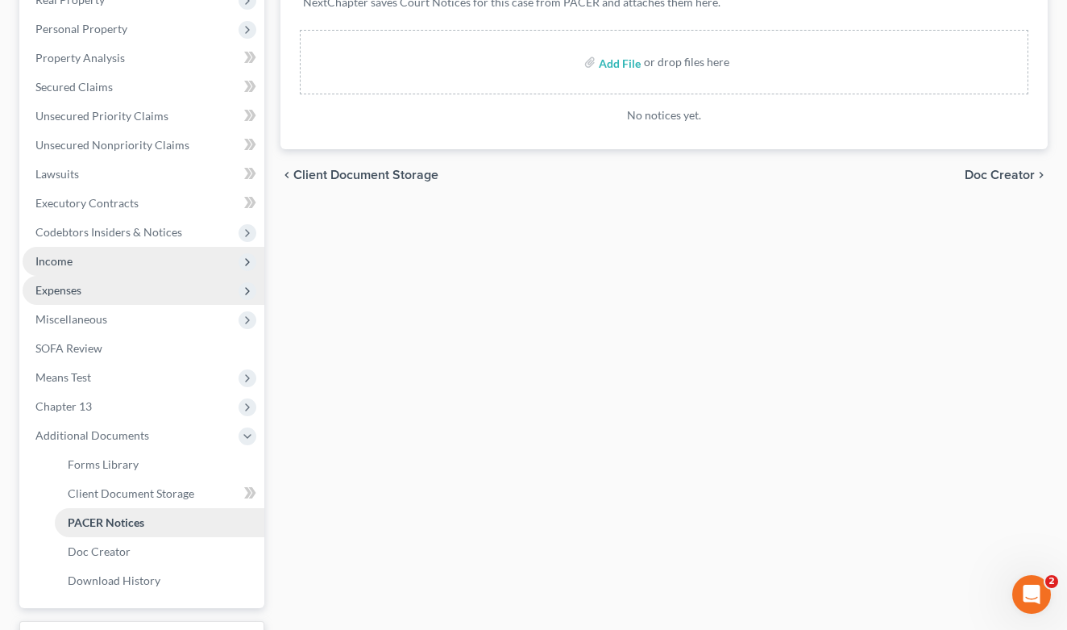
scroll to position [270, 0]
click at [114, 523] on span "PACER Notices" at bounding box center [106, 521] width 77 height 14
